Goal: Information Seeking & Learning: Learn about a topic

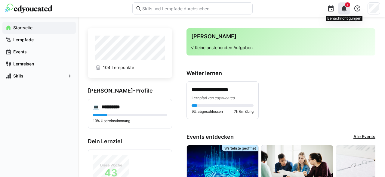
click at [347, 7] on eds-icon at bounding box center [343, 8] width 7 height 7
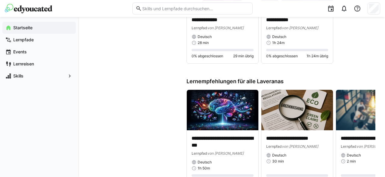
scroll to position [375, 0]
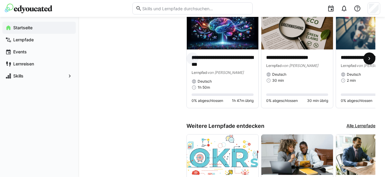
click at [368, 60] on eds-icon at bounding box center [369, 58] width 6 height 6
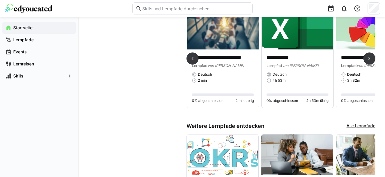
scroll to position [0, 149]
click at [232, 59] on p "**********" at bounding box center [223, 57] width 62 height 7
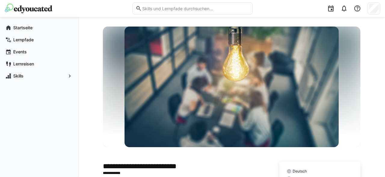
scroll to position [73, 0]
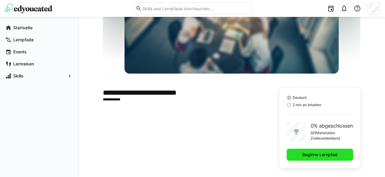
click at [311, 153] on span "Beginne Lernpfad" at bounding box center [319, 154] width 37 height 6
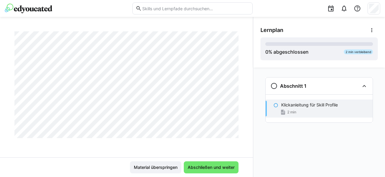
scroll to position [632, 0]
click at [211, 167] on span "Abschließen und weiter" at bounding box center [211, 167] width 49 height 6
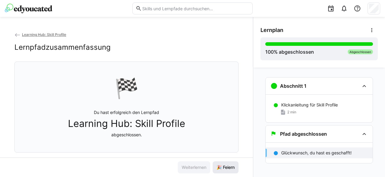
click at [221, 165] on span "🎉 Feiern" at bounding box center [226, 167] width 20 height 6
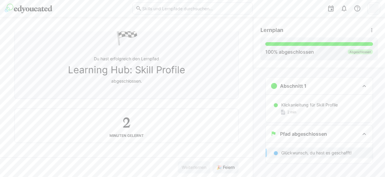
scroll to position [0, 0]
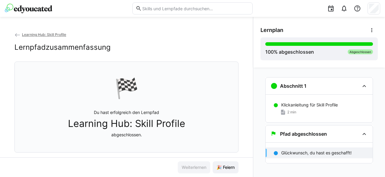
click at [45, 33] on span "Learning Hub: Skill Profile" at bounding box center [44, 34] width 44 height 5
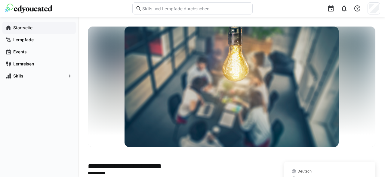
click at [0, 0] on app-navigation-label "Startseite" at bounding box center [0, 0] width 0 height 0
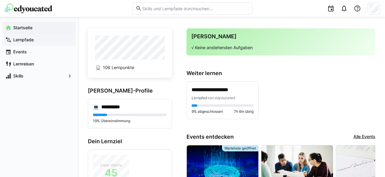
click at [0, 0] on app-navigation-label "Lernpfade" at bounding box center [0, 0] width 0 height 0
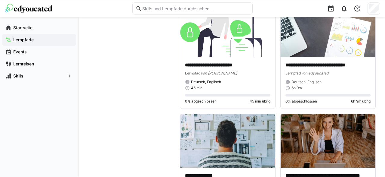
scroll to position [657, 0]
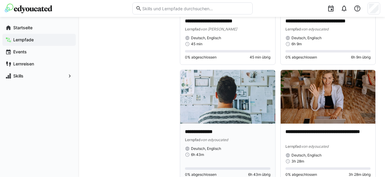
click at [202, 132] on p "**********" at bounding box center [227, 131] width 85 height 7
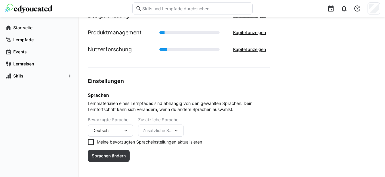
scroll to position [254, 0]
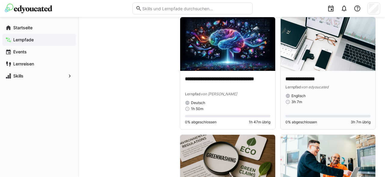
scroll to position [1595, 0]
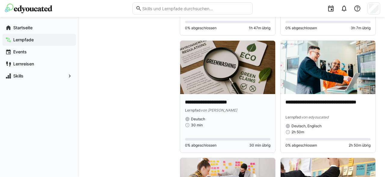
click at [202, 116] on span "Deutsch" at bounding box center [198, 118] width 14 height 5
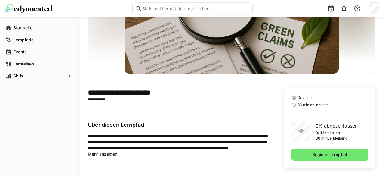
scroll to position [73, 0]
click at [317, 150] on span "Beginne Lernpfad" at bounding box center [329, 154] width 77 height 12
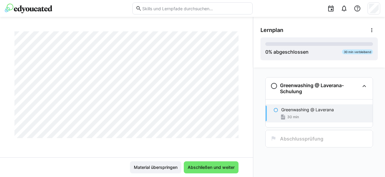
scroll to position [5970, 0]
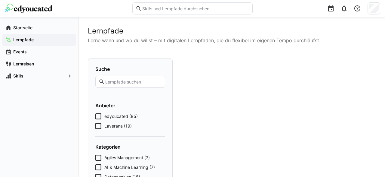
scroll to position [94, 0]
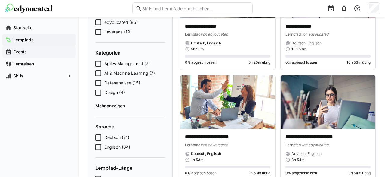
click at [27, 54] on span "Events" at bounding box center [42, 52] width 60 height 6
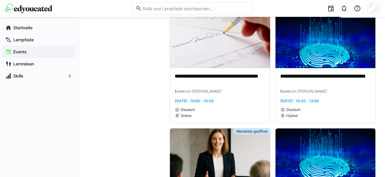
scroll to position [188, 0]
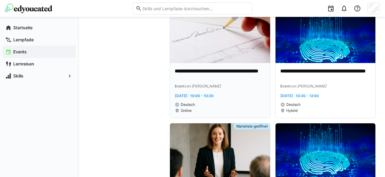
click at [194, 73] on p "**********" at bounding box center [220, 75] width 91 height 14
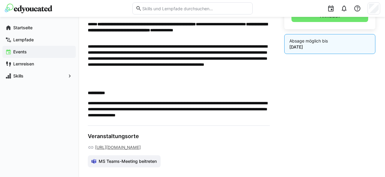
scroll to position [125, 0]
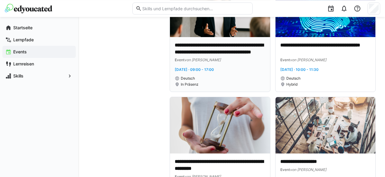
scroll to position [370, 0]
